Goal: Task Accomplishment & Management: Complete application form

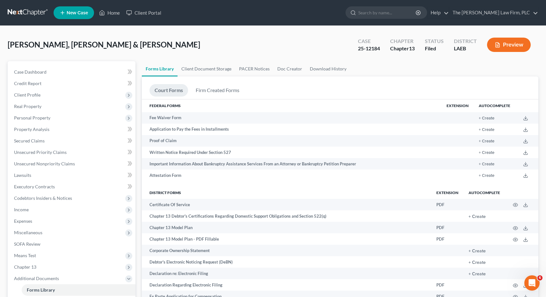
click at [505, 42] on button "Preview" at bounding box center [509, 45] width 44 height 14
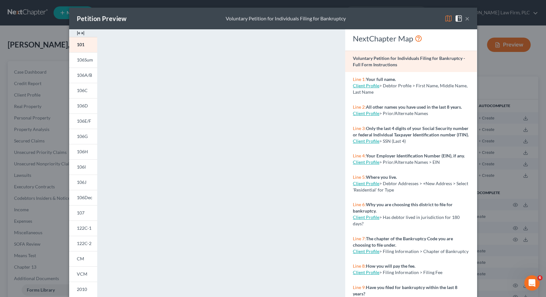
click at [466, 18] on button "×" at bounding box center [467, 19] width 4 height 8
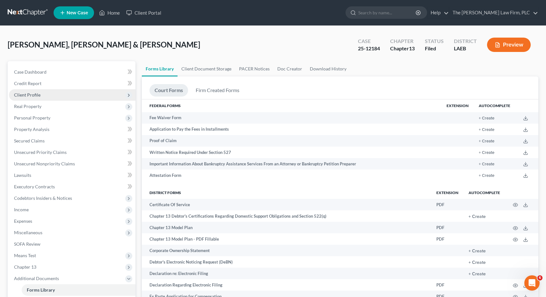
click at [55, 93] on span "Client Profile" at bounding box center [72, 94] width 127 height 11
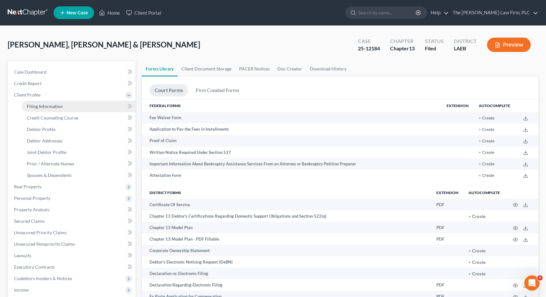
click at [55, 107] on span "Filing Information" at bounding box center [45, 106] width 36 height 5
select select "1"
select select "3"
select select "19"
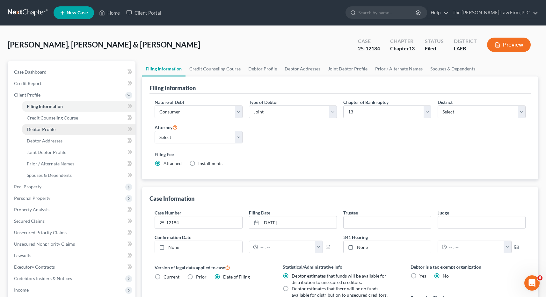
click at [58, 130] on link "Debtor Profile" at bounding box center [79, 129] width 114 height 11
select select "1"
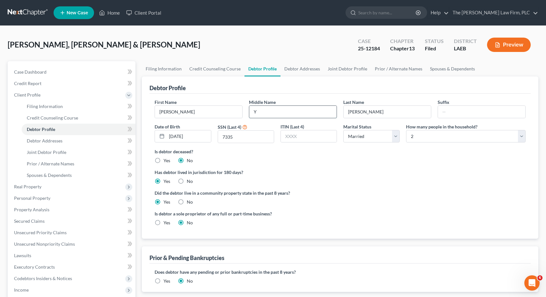
click at [271, 109] on input "Y" at bounding box center [292, 112] width 87 height 12
drag, startPoint x: 271, startPoint y: 109, endPoint x: 157, endPoint y: 169, distance: 129.4
click at [271, 109] on input "Y" at bounding box center [292, 112] width 87 height 12
type input "[PERSON_NAME]"
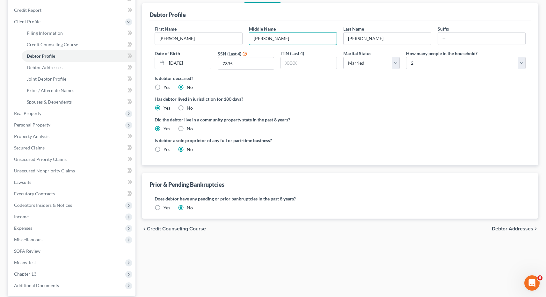
scroll to position [75, 0]
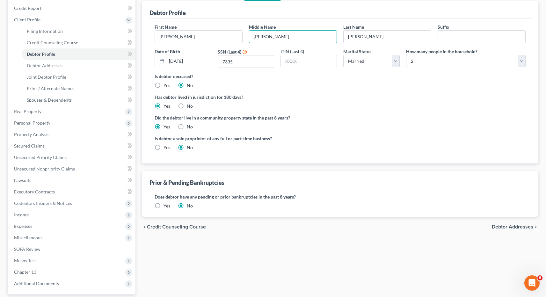
click at [500, 225] on span "Debtor Addresses" at bounding box center [512, 227] width 41 height 5
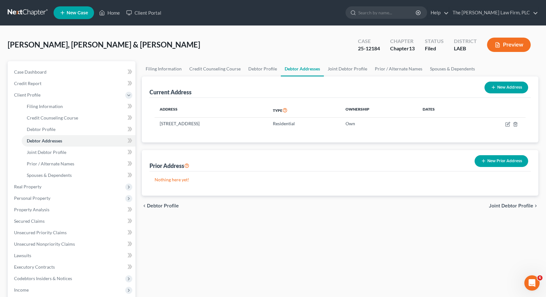
click at [514, 205] on span "Joint Debtor Profile" at bounding box center [511, 206] width 44 height 5
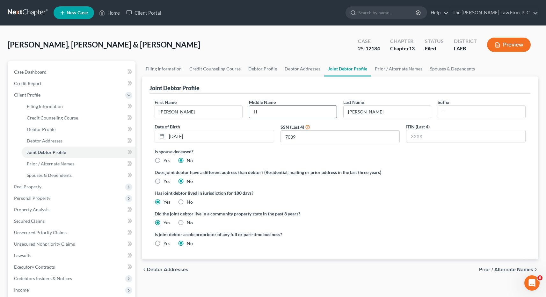
click at [276, 112] on input "H" at bounding box center [292, 112] width 87 height 12
type input "[PERSON_NAME]"
click at [493, 268] on span "Prior / Alternate Names" at bounding box center [506, 269] width 54 height 5
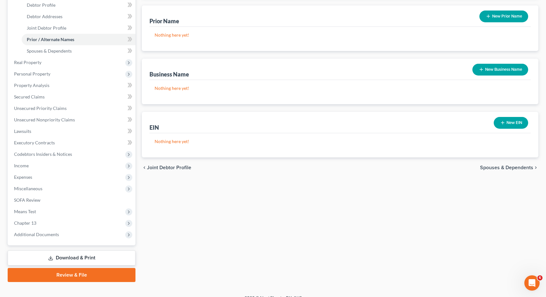
click at [500, 169] on span "Spouses & Dependents" at bounding box center [506, 167] width 53 height 5
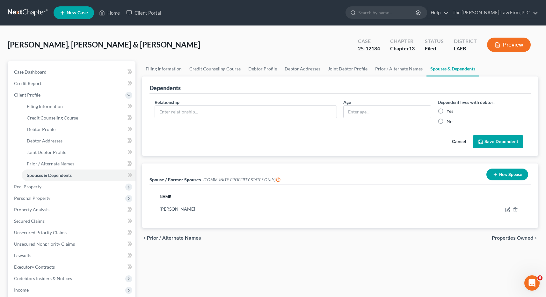
click at [505, 46] on button "Preview" at bounding box center [509, 45] width 44 height 14
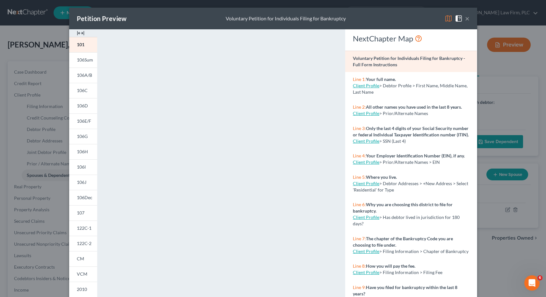
click at [465, 17] on button "×" at bounding box center [467, 19] width 4 height 8
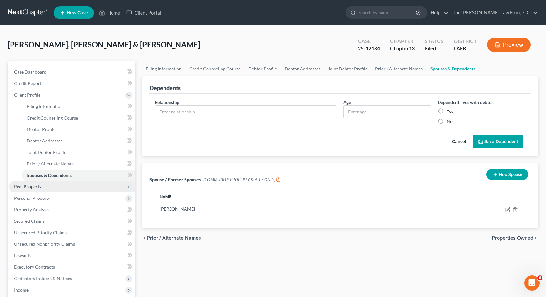
scroll to position [133, 0]
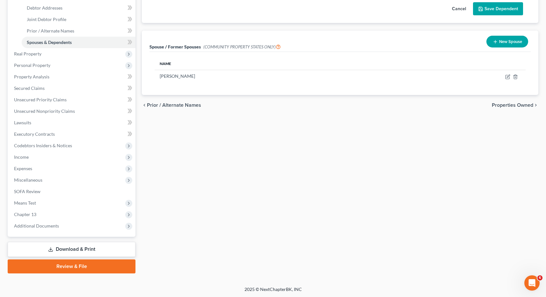
click at [73, 249] on link "Download & Print" at bounding box center [72, 249] width 128 height 15
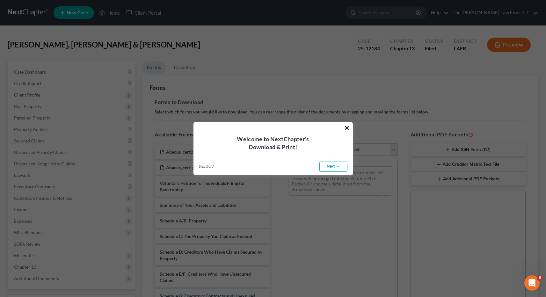
click at [347, 125] on button "×" at bounding box center [347, 128] width 6 height 10
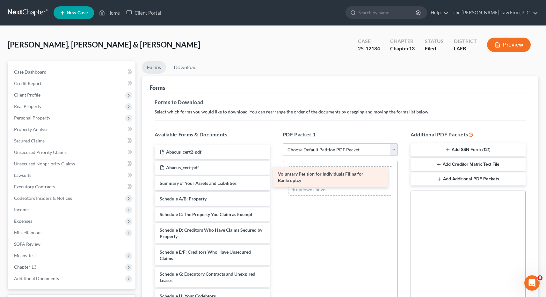
drag, startPoint x: 230, startPoint y: 183, endPoint x: 352, endPoint y: 173, distance: 122.2
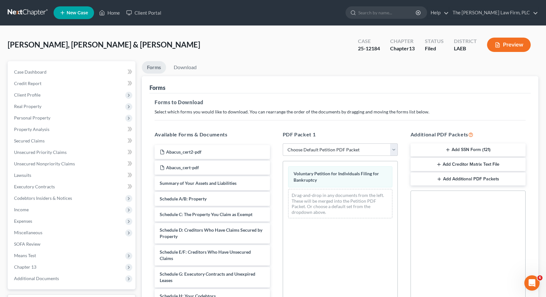
scroll to position [96, 0]
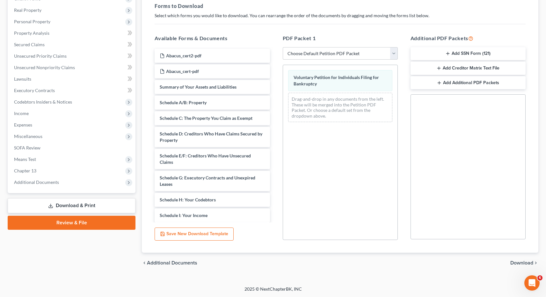
click at [528, 265] on span "Download" at bounding box center [522, 263] width 23 height 5
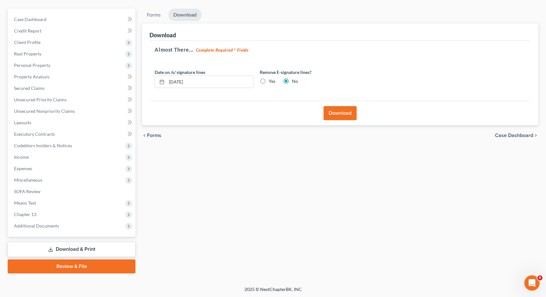
click at [334, 112] on button "Download" at bounding box center [340, 113] width 33 height 14
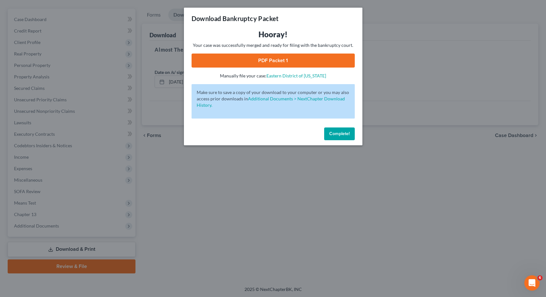
click at [295, 58] on link "PDF Packet 1" at bounding box center [273, 61] width 163 height 14
click at [340, 133] on span "Complete!" at bounding box center [339, 133] width 20 height 5
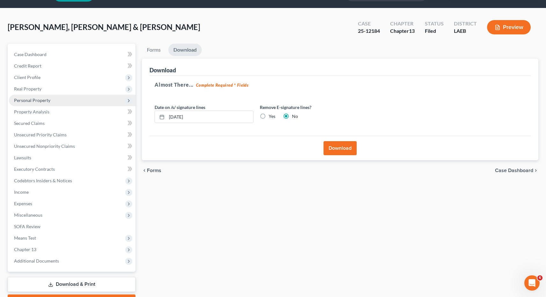
scroll to position [0, 0]
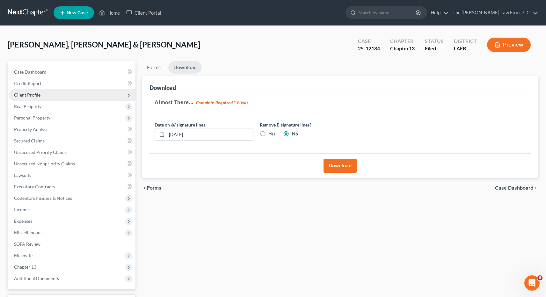
click at [54, 95] on span "Client Profile" at bounding box center [72, 94] width 127 height 11
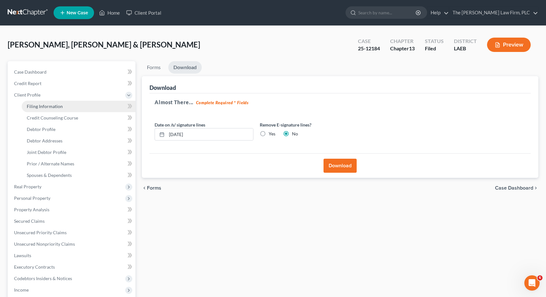
click at [54, 107] on span "Filing Information" at bounding box center [45, 106] width 36 height 5
select select "1"
select select "3"
select select "34"
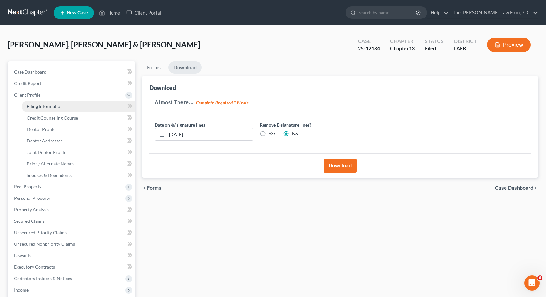
select select "0"
select select "19"
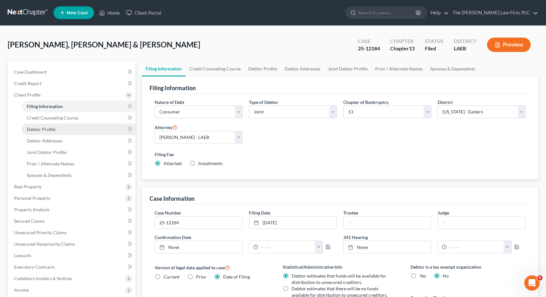
click at [57, 130] on link "Debtor Profile" at bounding box center [79, 129] width 114 height 11
select select "1"
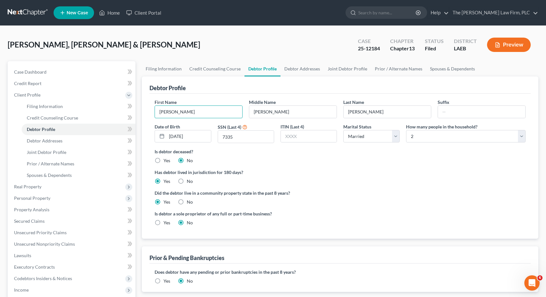
drag, startPoint x: 179, startPoint y: 112, endPoint x: 149, endPoint y: 111, distance: 29.7
click at [149, 111] on div "Debtor Profile First Name [PERSON_NAME] Middle Name [PERSON_NAME] Last Name [PE…" at bounding box center [340, 158] width 397 height 162
type input "[PERSON_NAME]"
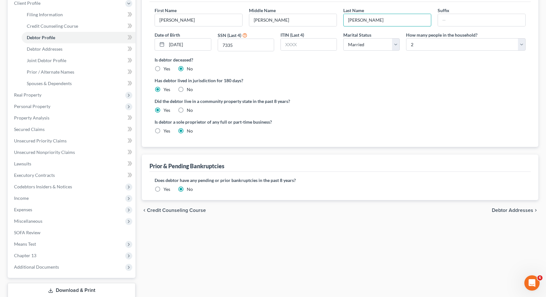
scroll to position [99, 0]
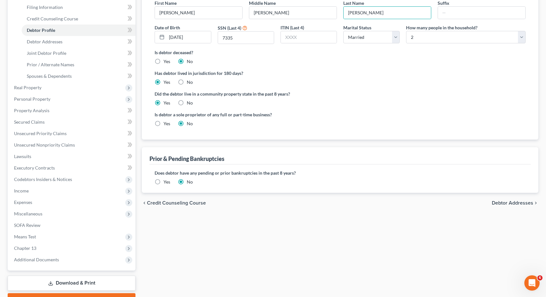
click at [496, 204] on span "Debtor Addresses" at bounding box center [512, 203] width 41 height 5
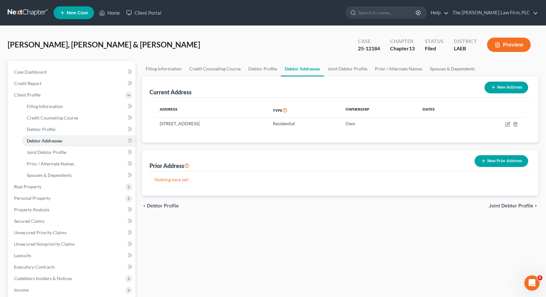
click at [500, 206] on span "Joint Debtor Profile" at bounding box center [511, 206] width 44 height 5
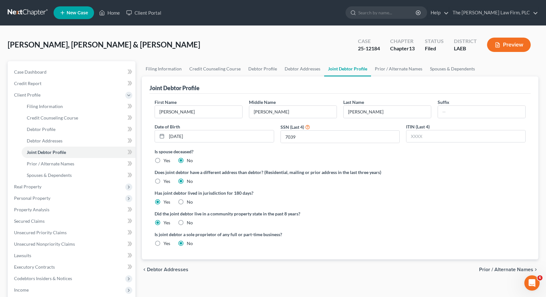
click at [514, 45] on button "Preview" at bounding box center [509, 45] width 44 height 14
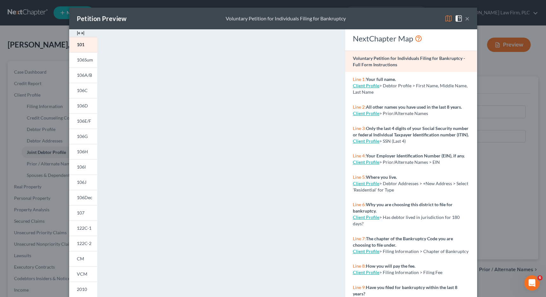
click at [468, 19] on button "×" at bounding box center [467, 19] width 4 height 8
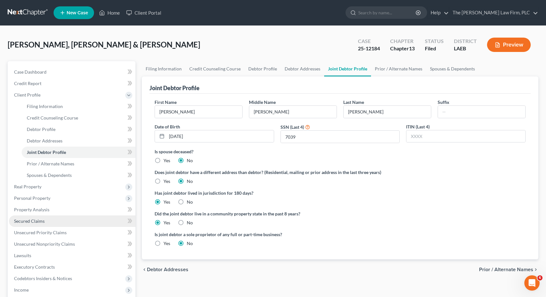
scroll to position [133, 0]
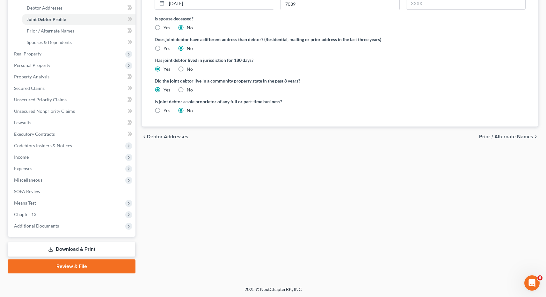
click at [70, 248] on link "Download & Print" at bounding box center [72, 249] width 128 height 15
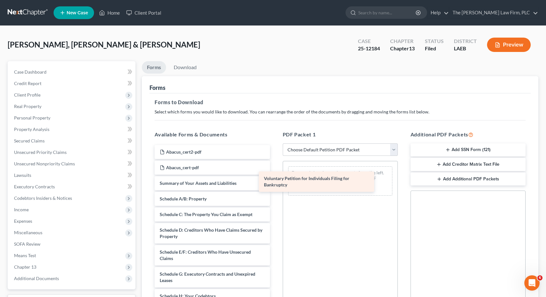
drag, startPoint x: 231, startPoint y: 187, endPoint x: 344, endPoint y: 183, distance: 113.3
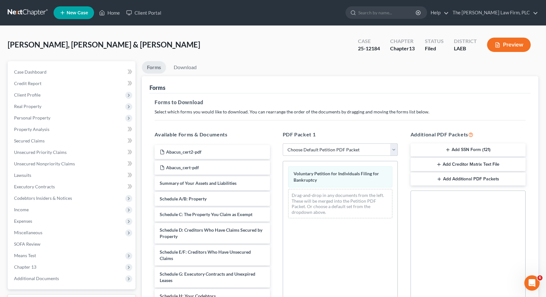
scroll to position [96, 0]
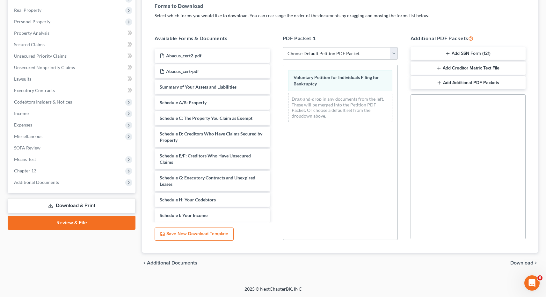
click at [517, 263] on span "Download" at bounding box center [522, 263] width 23 height 5
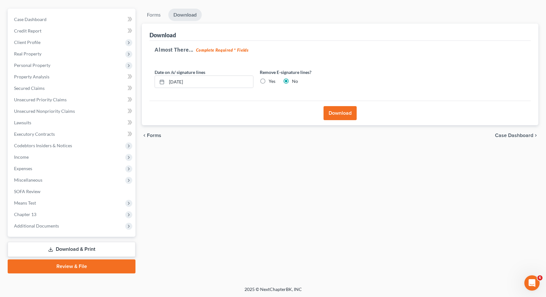
click at [343, 109] on button "Download" at bounding box center [340, 113] width 33 height 14
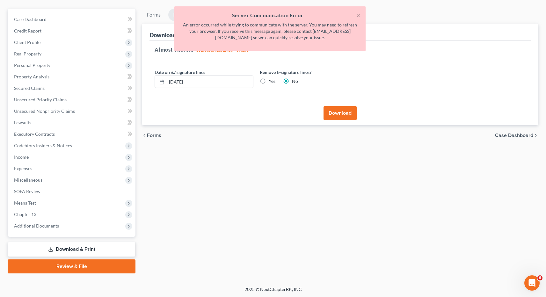
click at [344, 114] on button "Download" at bounding box center [340, 113] width 33 height 14
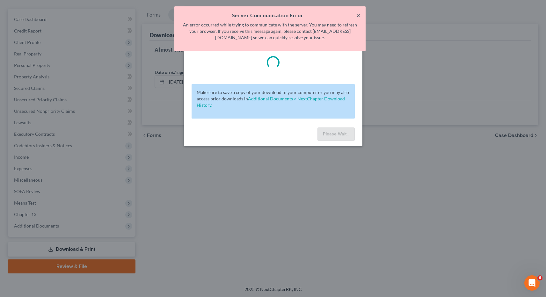
click at [359, 17] on button "×" at bounding box center [358, 15] width 4 height 8
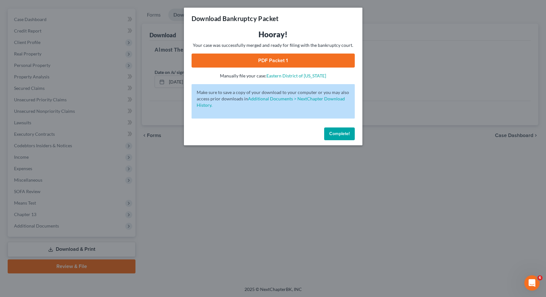
click at [318, 63] on link "PDF Packet 1" at bounding box center [273, 61] width 163 height 14
